Goal: Book appointment/travel/reservation

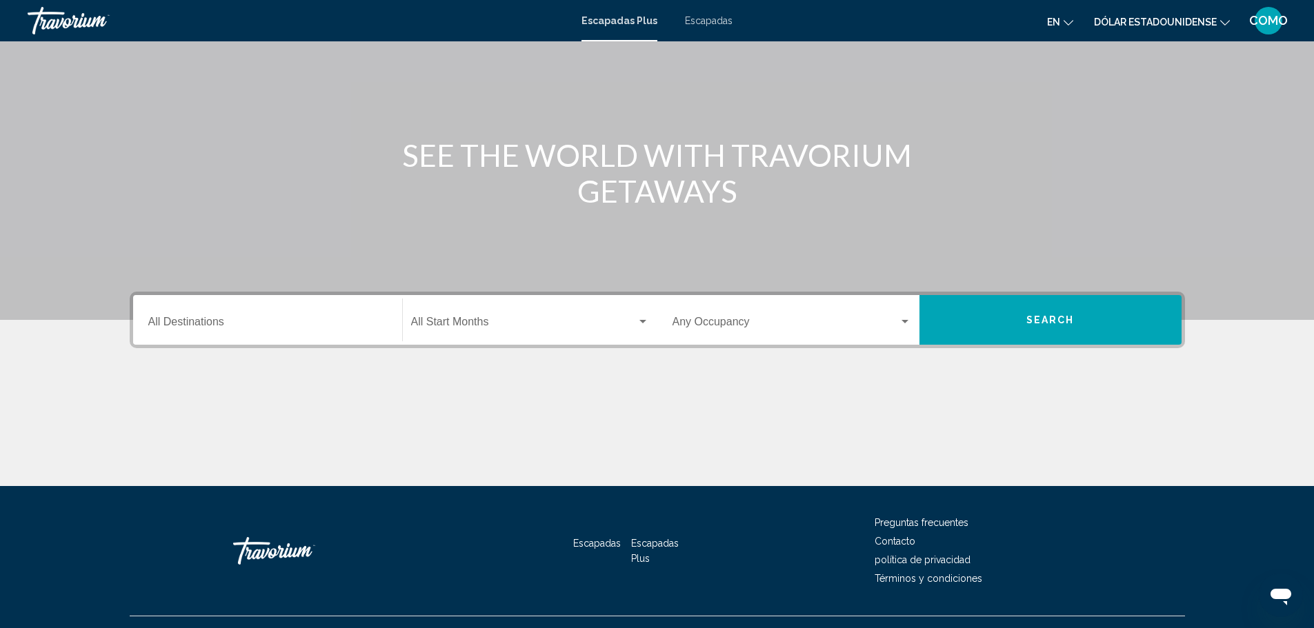
scroll to position [52, 0]
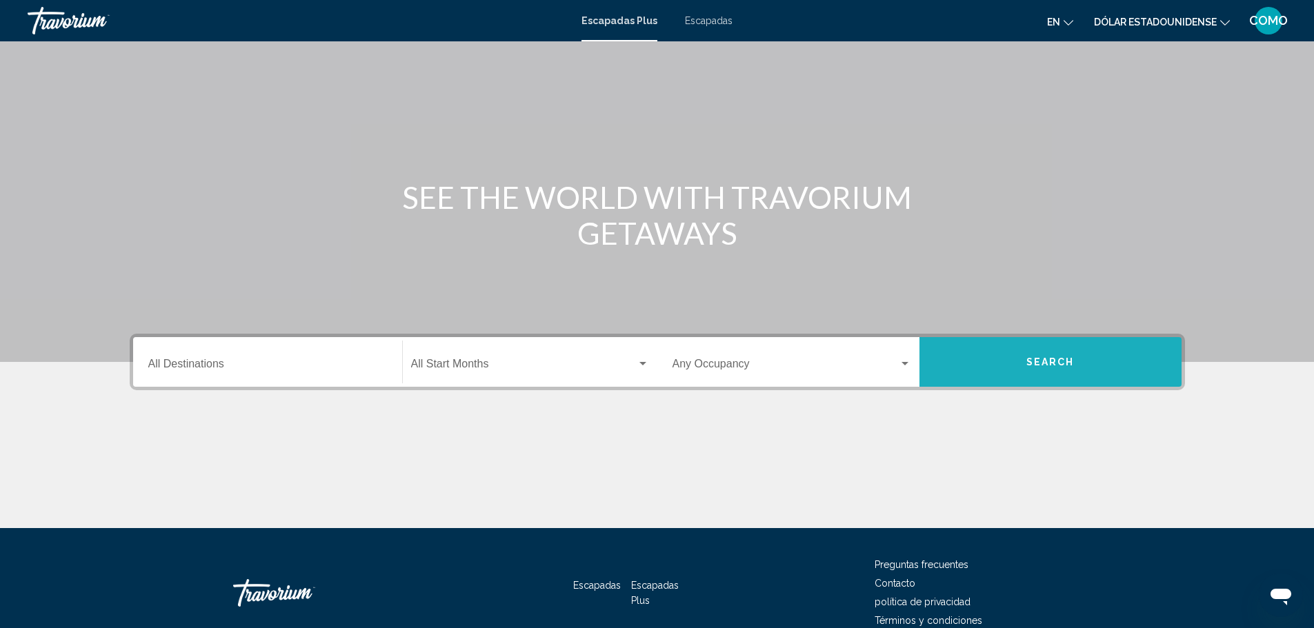
click at [1069, 366] on span "Search" at bounding box center [1050, 362] width 48 height 11
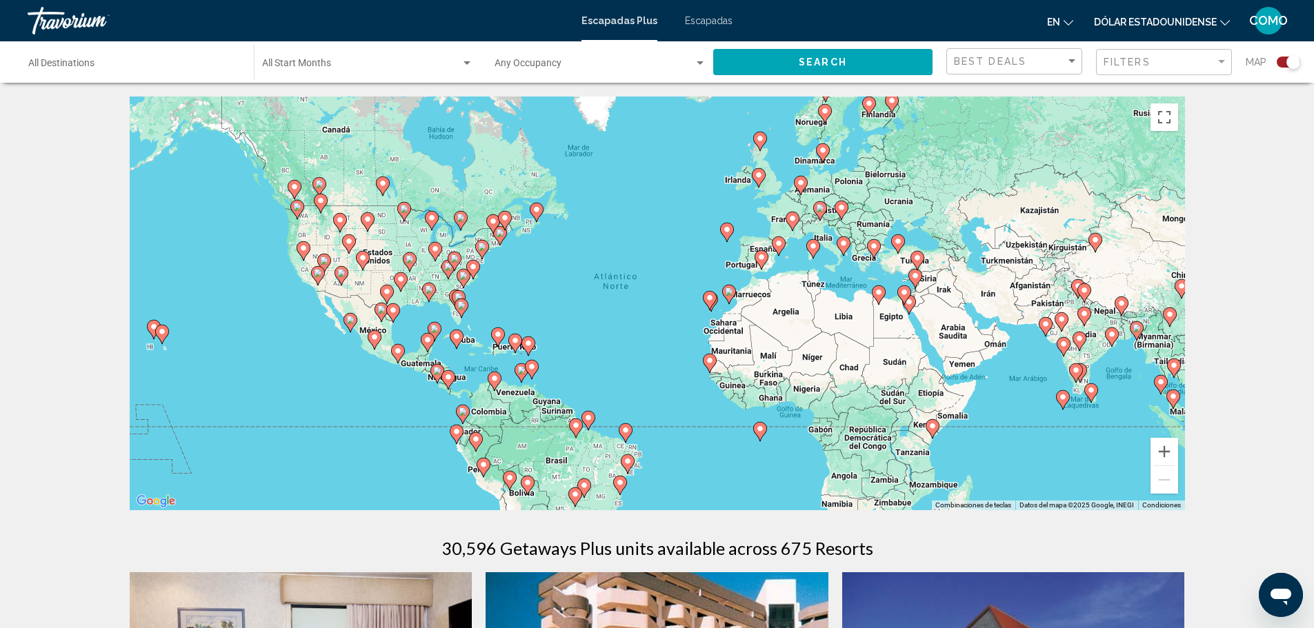
click at [1069, 21] on icon "Cambiar idioma" at bounding box center [1068, 23] width 10 height 10
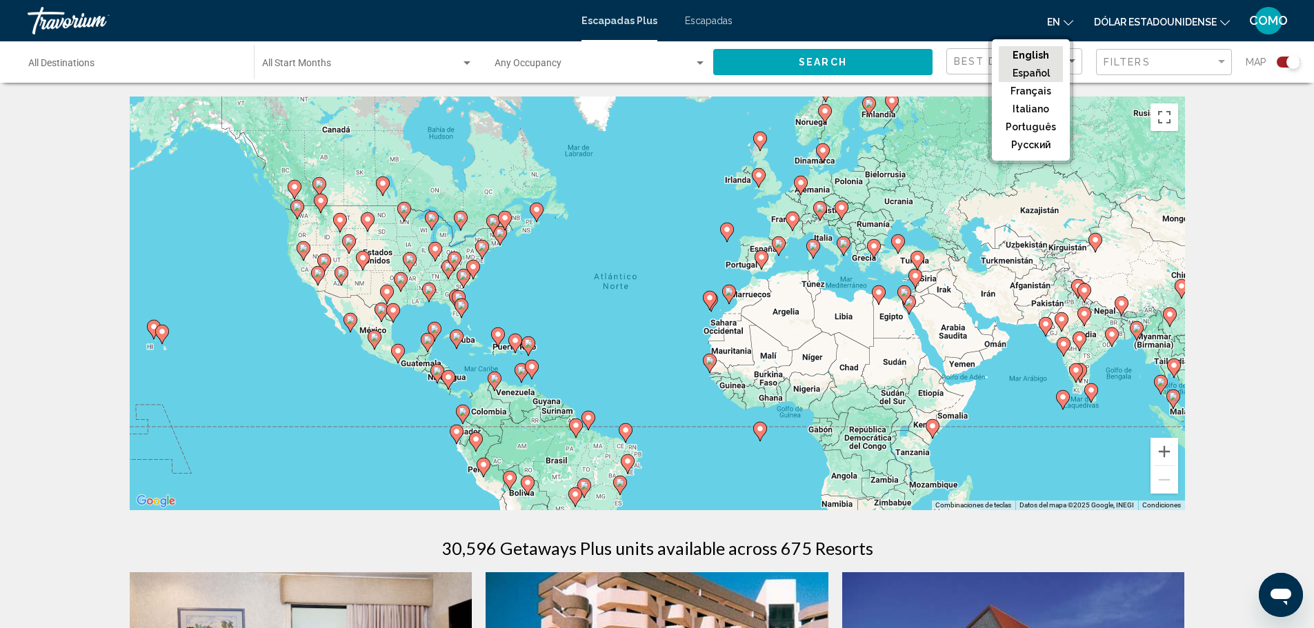
click at [1025, 70] on button "Español" at bounding box center [1030, 73] width 64 height 18
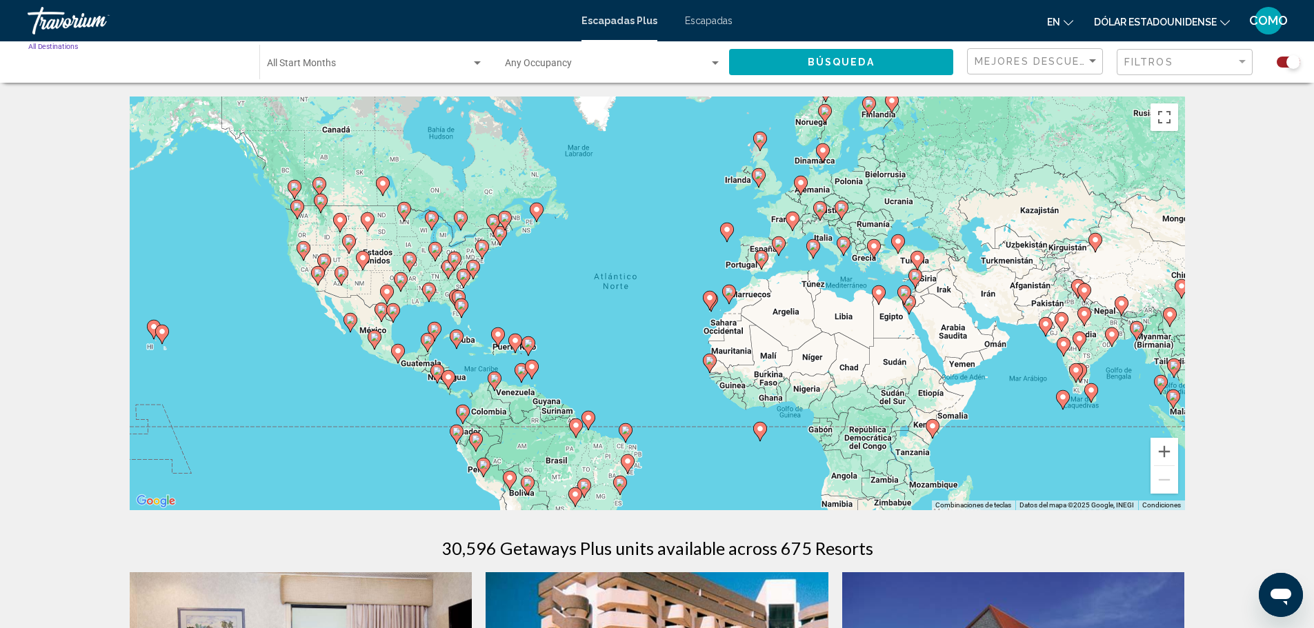
click at [46, 61] on input "Destination All Destinations" at bounding box center [136, 66] width 217 height 11
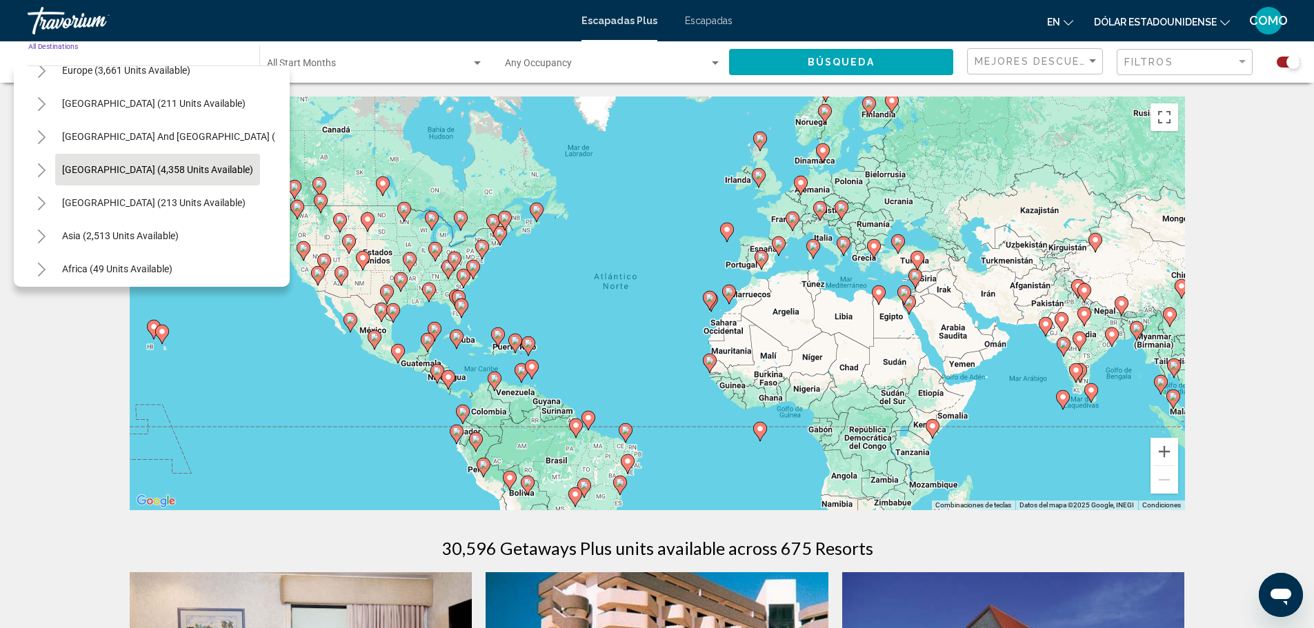
scroll to position [165, 0]
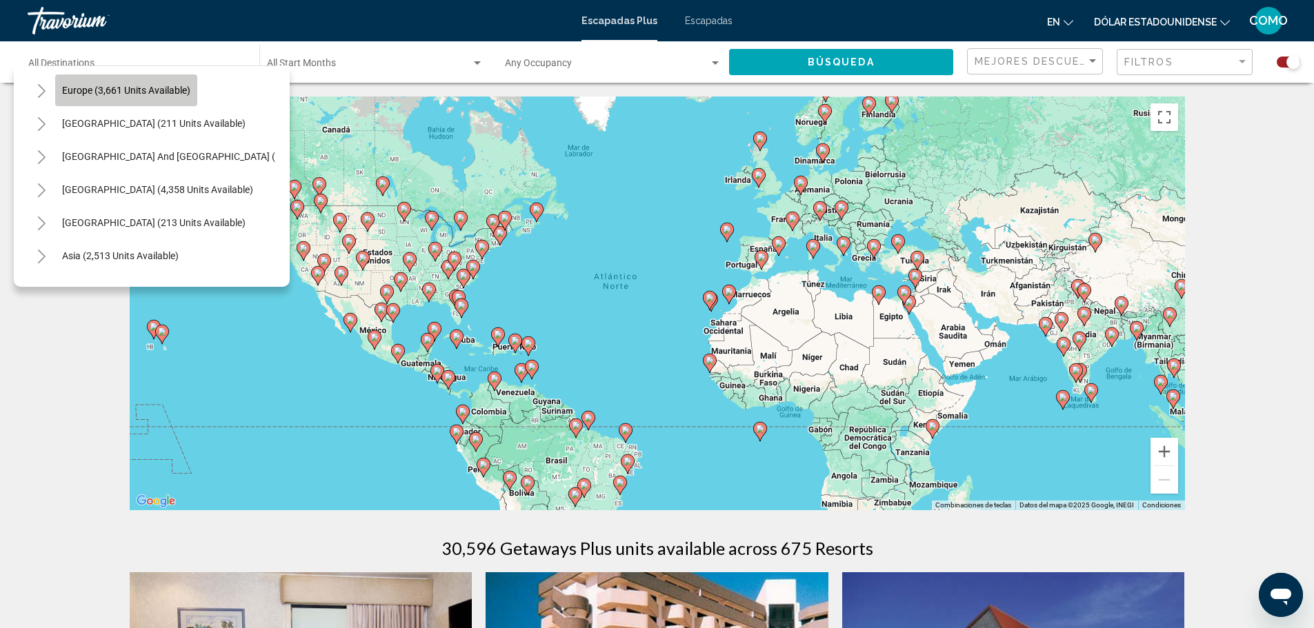
click at [83, 88] on span "Europe (3,661 units available)" at bounding box center [126, 90] width 128 height 11
type input "**********"
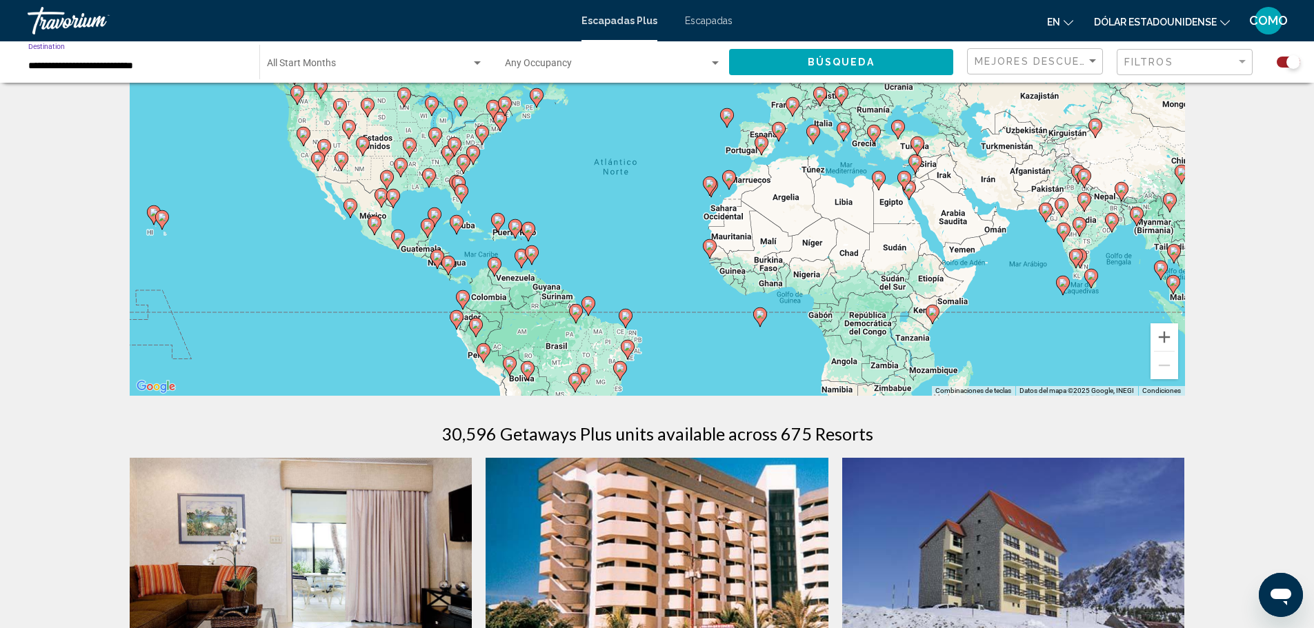
scroll to position [345, 0]
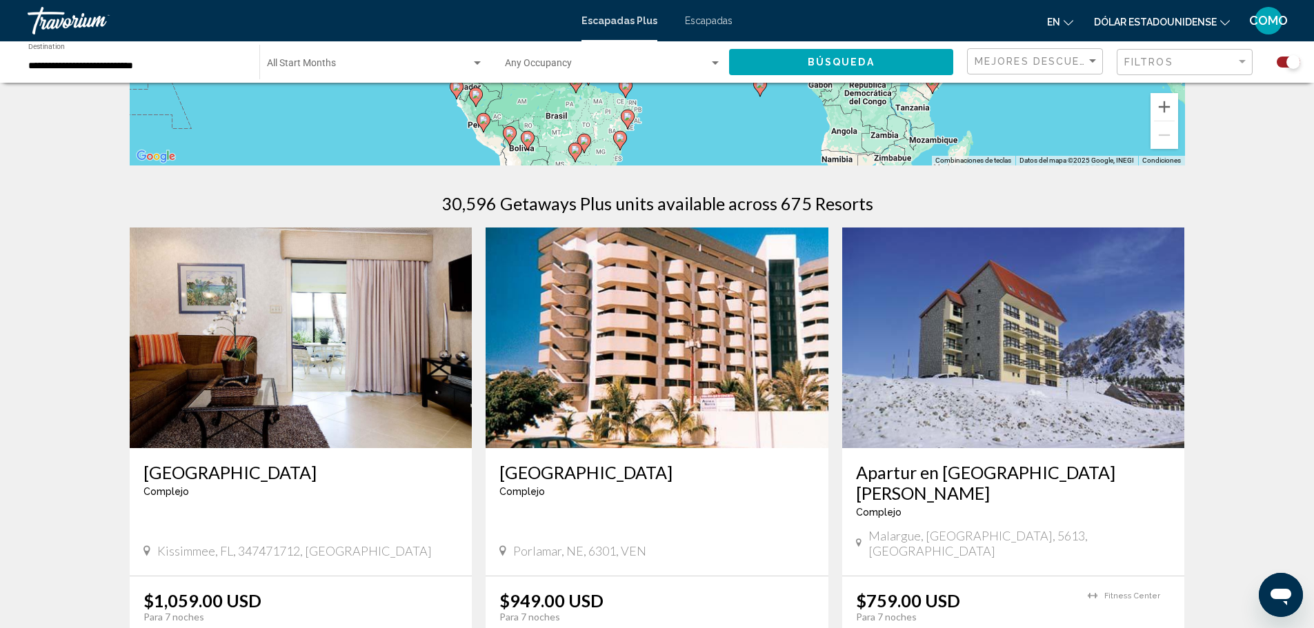
click at [705, 18] on font "Escapadas" at bounding box center [709, 20] width 48 height 11
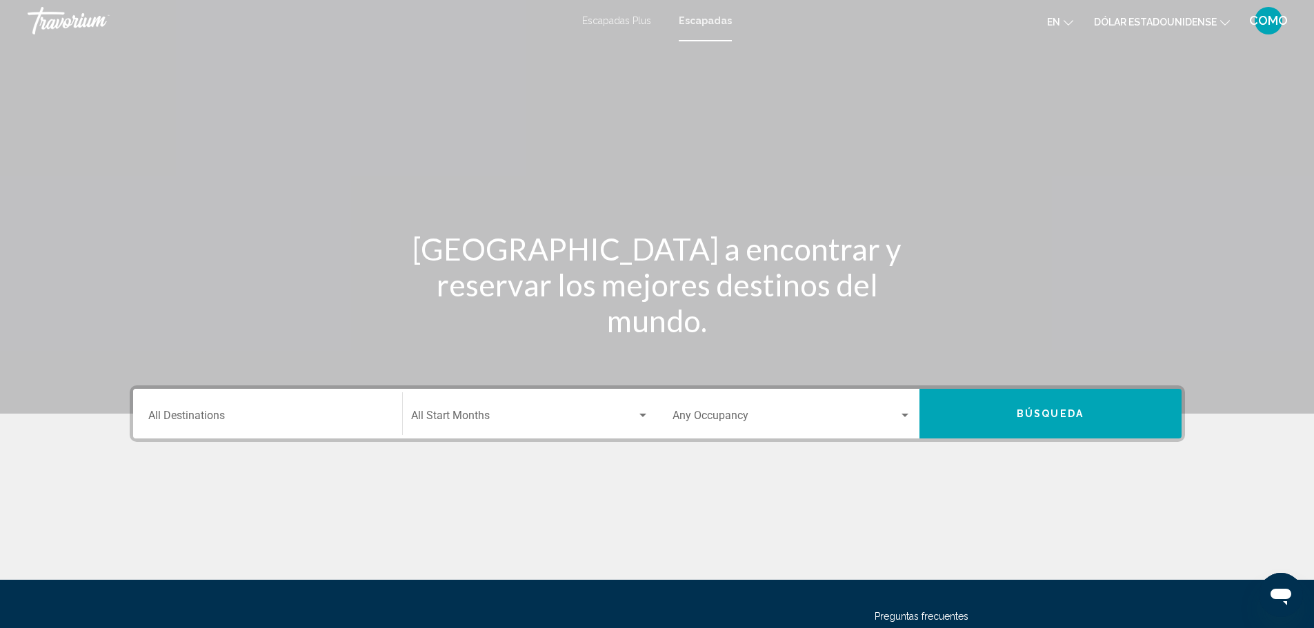
click at [1226, 19] on icon "Cambiar moneda" at bounding box center [1225, 23] width 10 height 10
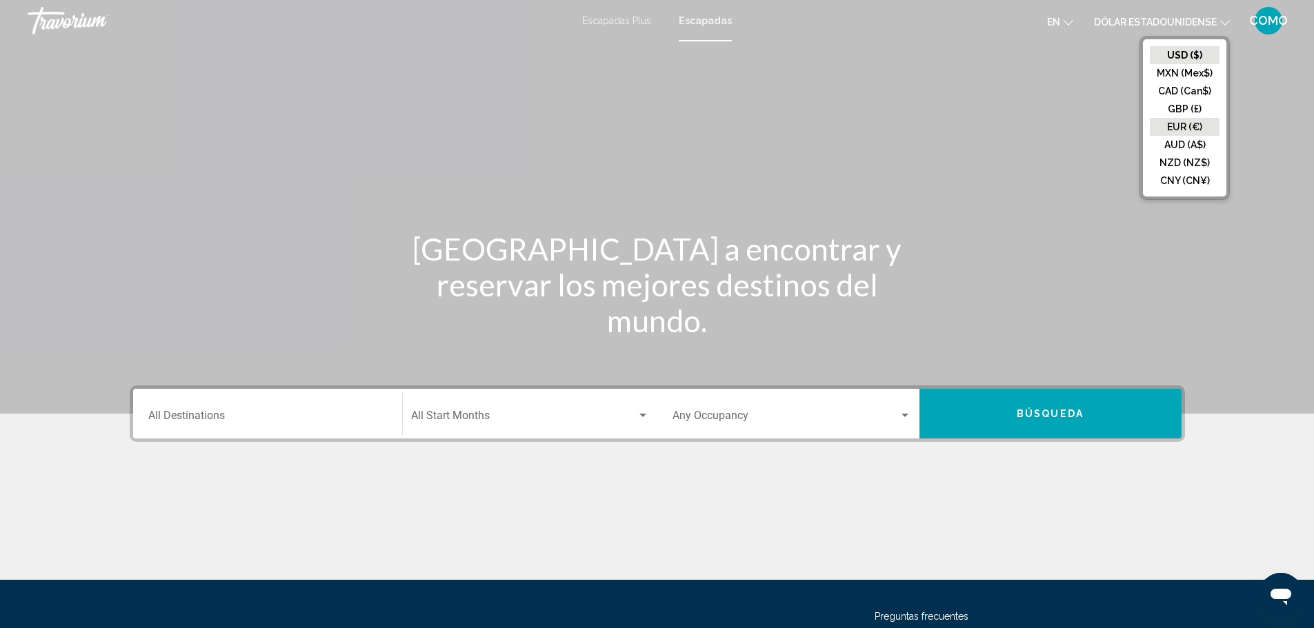
click at [1178, 127] on button "EUR (€)" at bounding box center [1184, 127] width 70 height 18
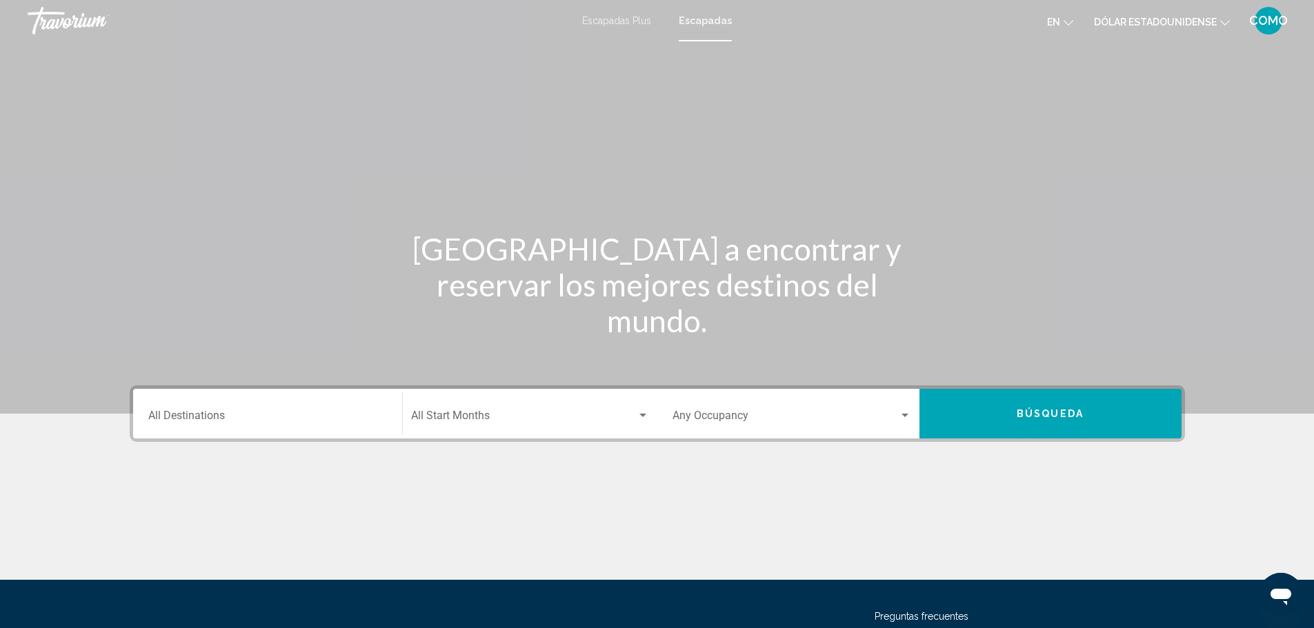
click at [1050, 412] on span "Búsqueda" at bounding box center [1049, 414] width 67 height 11
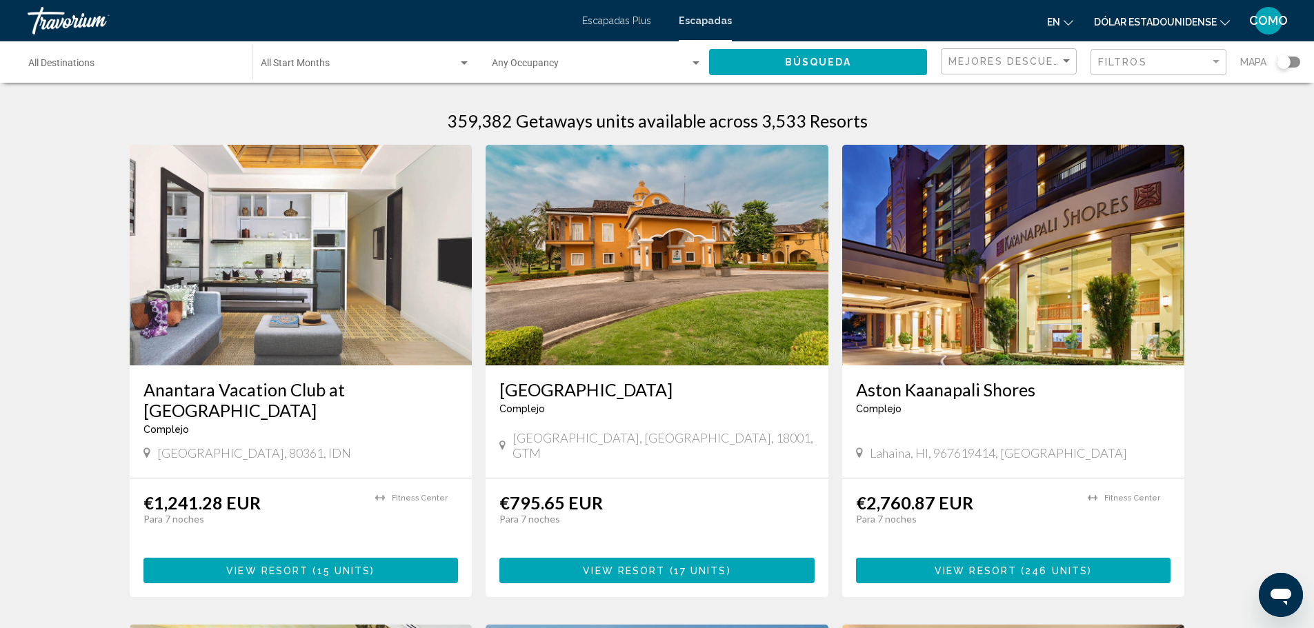
click at [74, 14] on div "Travorium" at bounding box center [97, 21] width 138 height 28
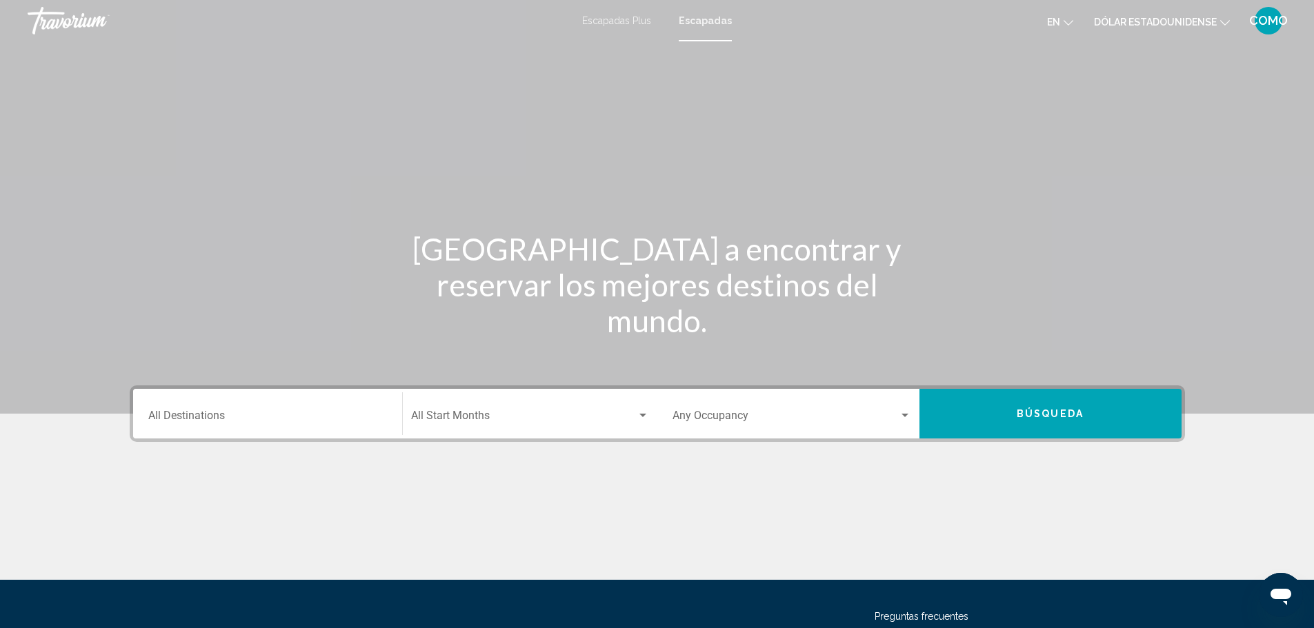
drag, startPoint x: 0, startPoint y: 3, endPoint x: 325, endPoint y: 114, distance: 343.0
click at [325, 114] on div "Contenido principal" at bounding box center [657, 207] width 1314 height 414
